Goal: Information Seeking & Learning: Learn about a topic

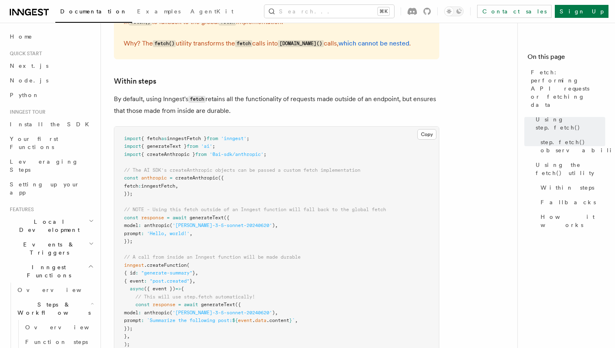
scroll to position [1215, 0]
click at [562, 210] on link "How it works" at bounding box center [571, 221] width 68 height 23
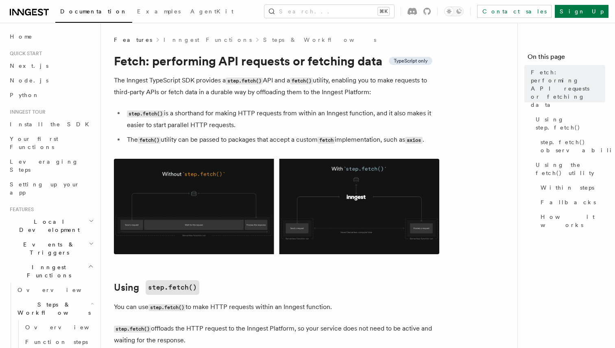
click at [413, 67] on h1 "Fetch: performing API requests or fetching data TypeScript only" at bounding box center [276, 61] width 325 height 15
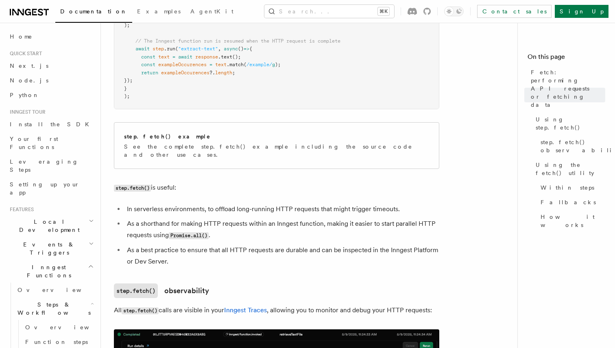
scroll to position [444, 0]
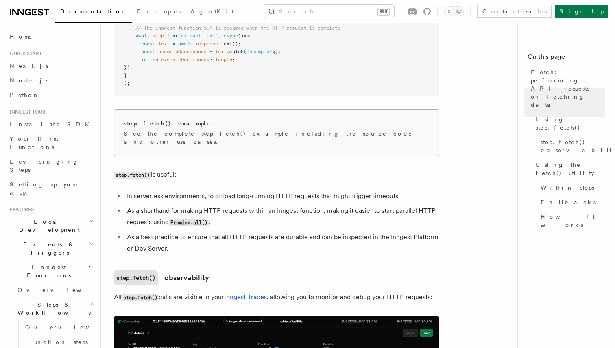
click at [340, 128] on div "step.fetch() example" at bounding box center [276, 124] width 305 height 9
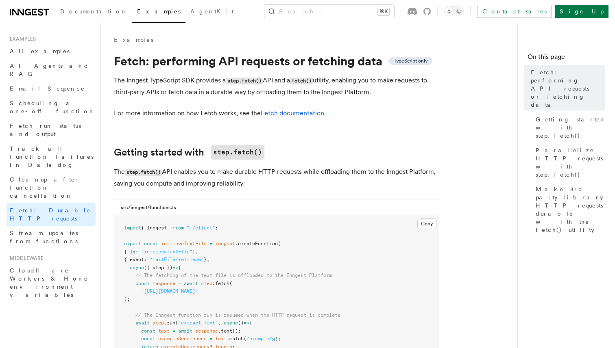
click at [306, 113] on link "Fetch documentation" at bounding box center [292, 113] width 63 height 8
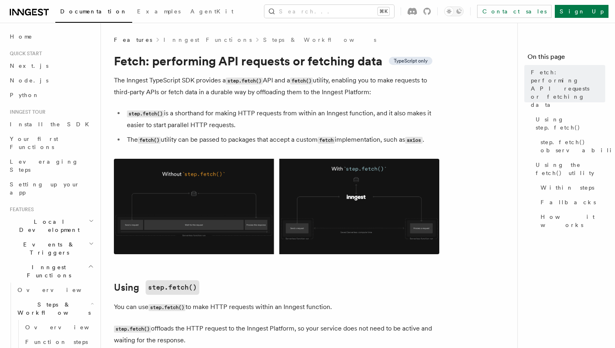
click at [383, 137] on li "The fetch() utility can be passed to packages that accept a custom fetch implem…" at bounding box center [281, 140] width 315 height 12
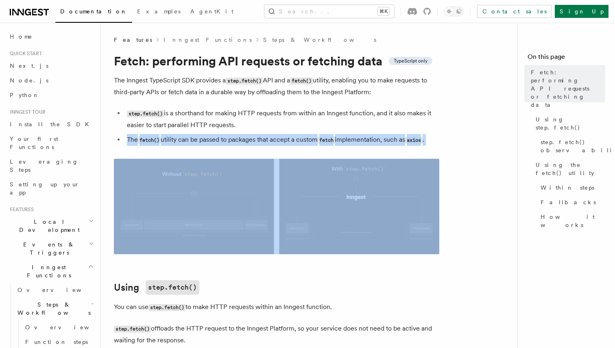
click at [383, 137] on li "The fetch() utility can be passed to packages that accept a custom fetch implem…" at bounding box center [281, 140] width 315 height 12
copy article "The fetch() utility can be passed to packages that accept a custom fetch implem…"
click at [560, 213] on span "How it works" at bounding box center [572, 221] width 65 height 16
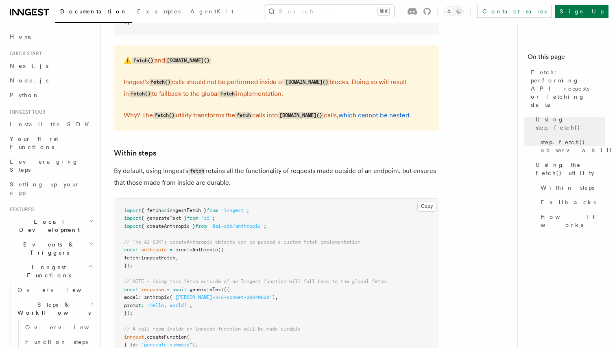
scroll to position [1178, 0]
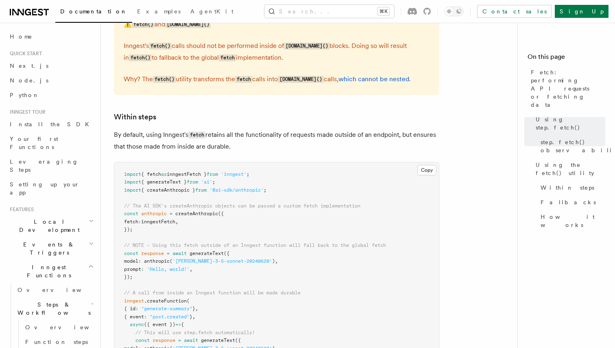
click at [217, 140] on p "By default, using Inngest's fetch retains all the functionality of requests mad…" at bounding box center [276, 140] width 325 height 23
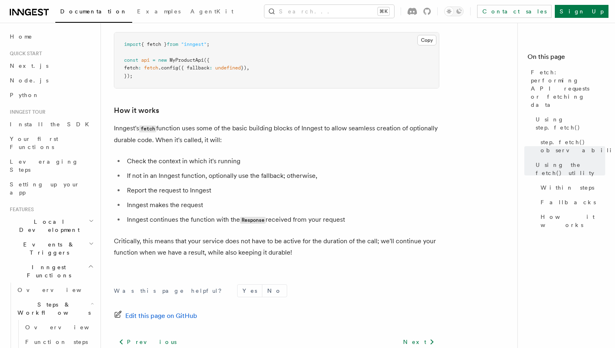
scroll to position [1932, 0]
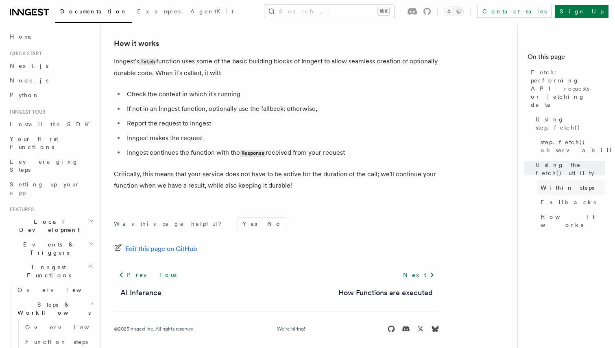
click at [567, 180] on link "Within steps" at bounding box center [571, 187] width 68 height 15
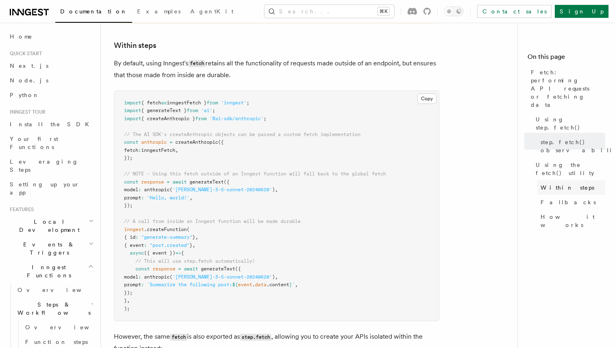
scroll to position [1245, 0]
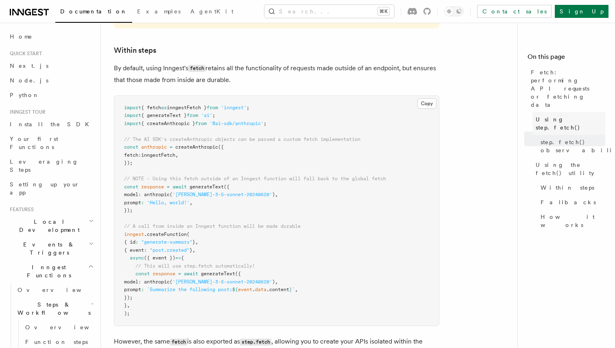
click at [576, 112] on link "Using step.fetch()" at bounding box center [568, 123] width 73 height 23
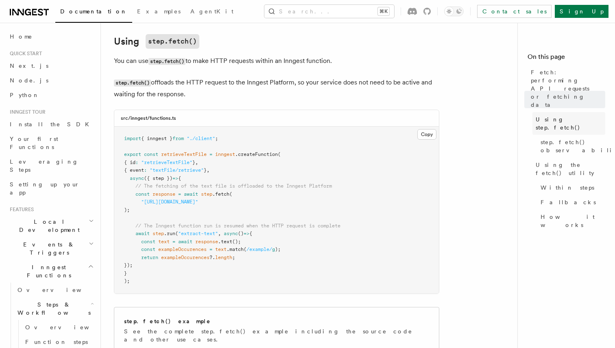
scroll to position [242, 0]
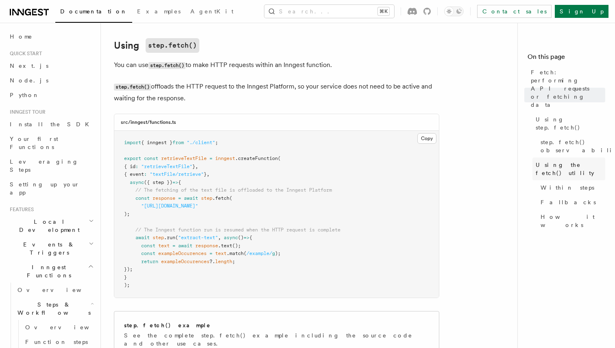
click at [543, 158] on link "Using the fetch() utility" at bounding box center [568, 169] width 73 height 23
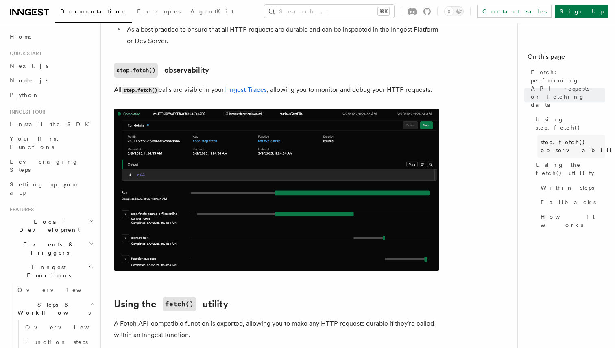
click at [548, 138] on span "step.fetch() observability" at bounding box center [580, 146] width 80 height 16
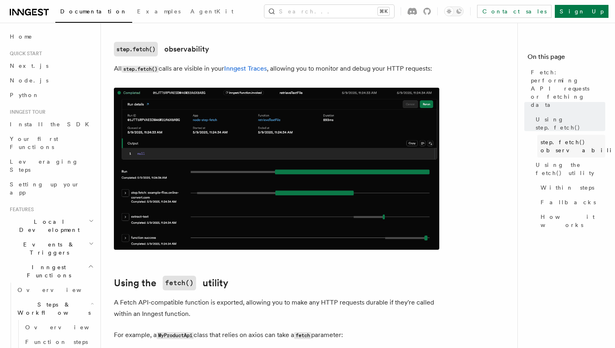
scroll to position [669, 0]
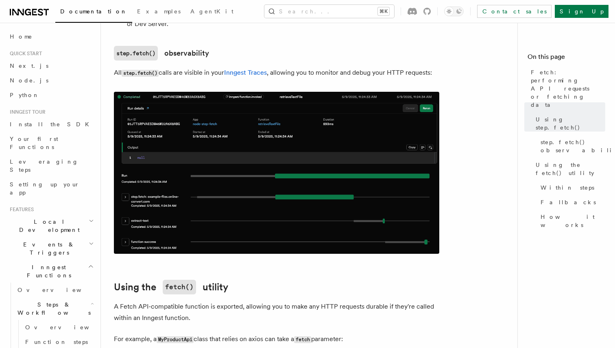
click at [259, 167] on img at bounding box center [276, 173] width 325 height 162
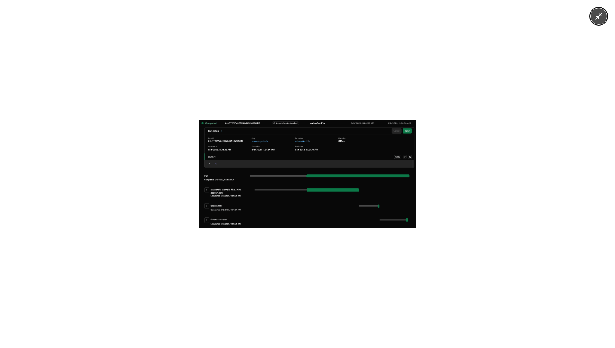
click at [259, 167] on img at bounding box center [307, 174] width 217 height 108
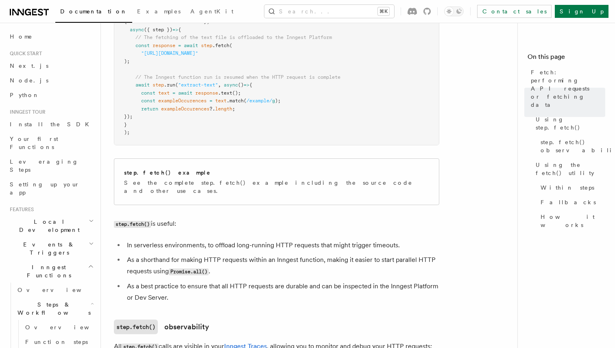
scroll to position [393, 0]
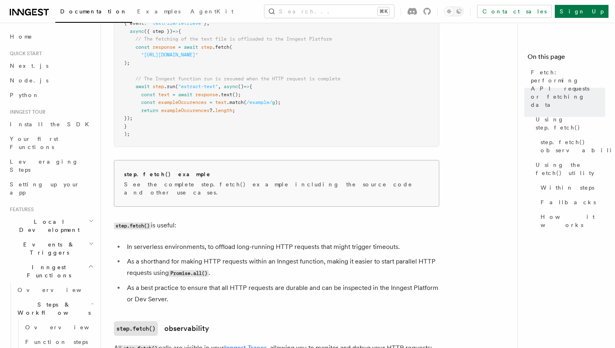
click at [176, 165] on div "step.fetch() example See the complete step.fetch() example including the source…" at bounding box center [276, 184] width 324 height 46
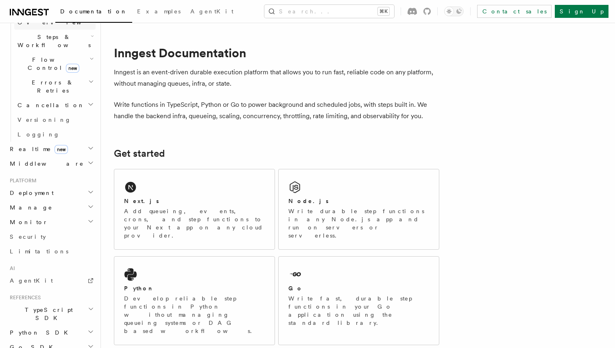
scroll to position [302, 0]
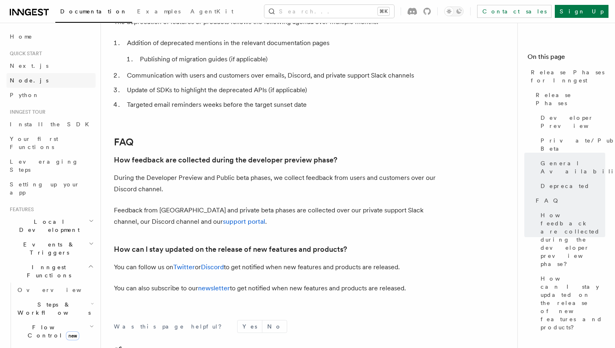
click at [40, 82] on link "Node.js" at bounding box center [51, 80] width 89 height 15
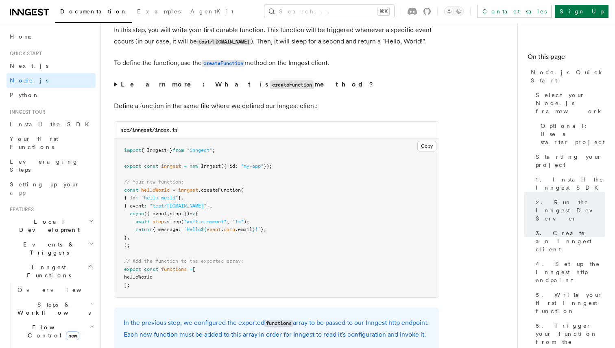
scroll to position [1597, 0]
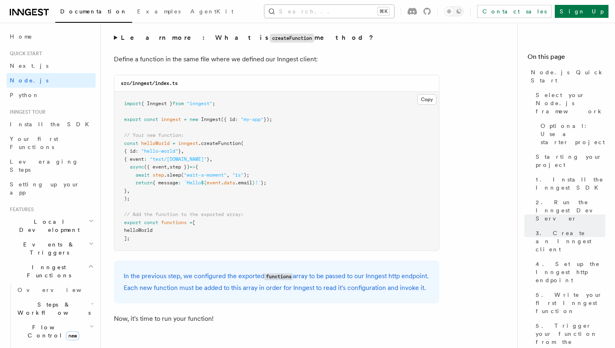
click at [338, 17] on button "Search... ⌘K" at bounding box center [329, 11] width 130 height 13
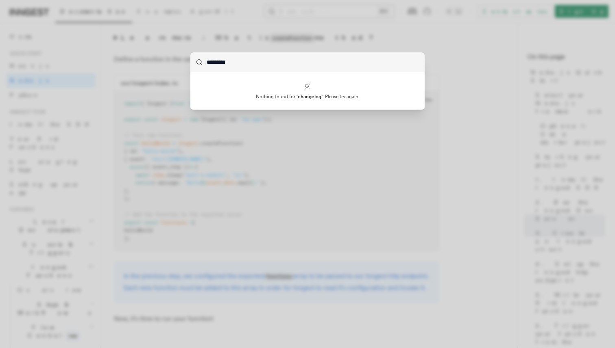
type input "*********"
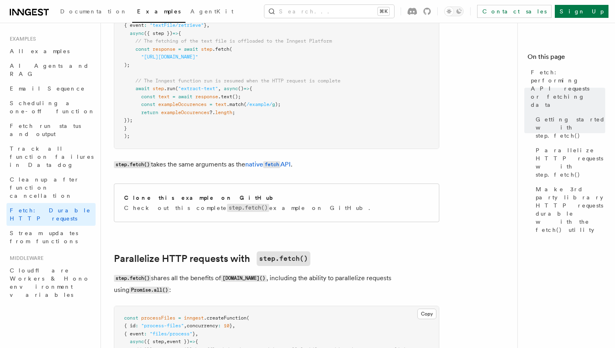
scroll to position [236, 0]
click at [216, 48] on span ".fetch" at bounding box center [220, 48] width 17 height 6
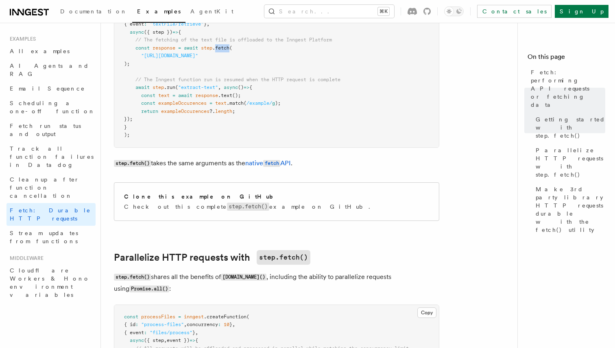
scroll to position [209, 0]
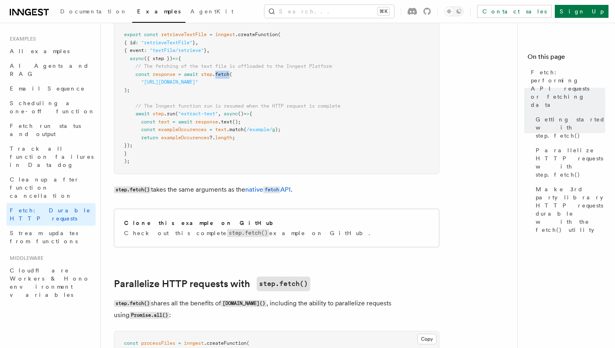
drag, startPoint x: 232, startPoint y: 88, endPoint x: 96, endPoint y: 63, distance: 138.4
click at [238, 102] on pre "import { inngest } from "./client" ; export const retrieveTextFile = inngest .c…" at bounding box center [276, 90] width 324 height 167
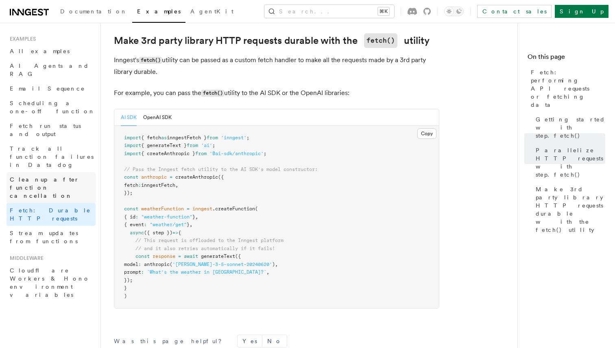
scroll to position [701, 0]
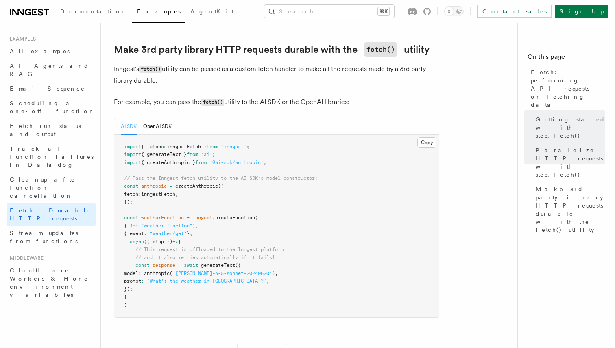
click at [574, 64] on h4 "On this page" at bounding box center [566, 58] width 78 height 13
click at [561, 74] on span "Fetch: performing API requests or fetching data" at bounding box center [567, 88] width 74 height 41
